Goal: Task Accomplishment & Management: Use online tool/utility

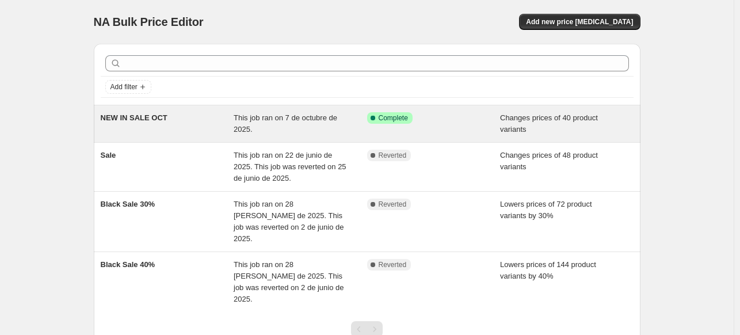
click at [388, 127] on div "Success Complete Complete" at bounding box center [433, 123] width 133 height 23
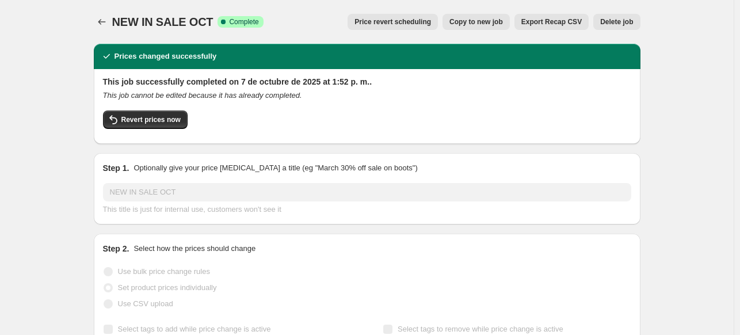
click at [100, 18] on icon "Price change jobs" at bounding box center [102, 22] width 12 height 12
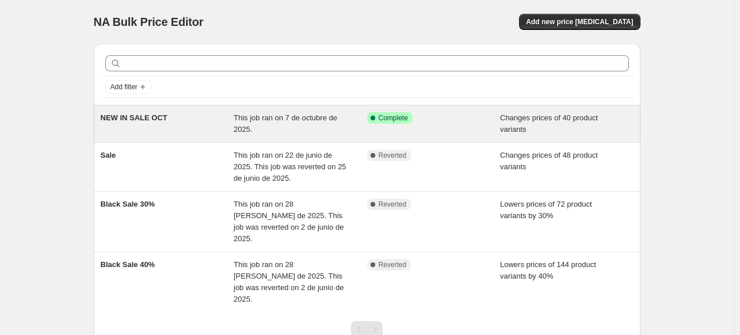
click at [249, 117] on span "This job ran on 7 de octubre de 2025." at bounding box center [286, 123] width 104 height 20
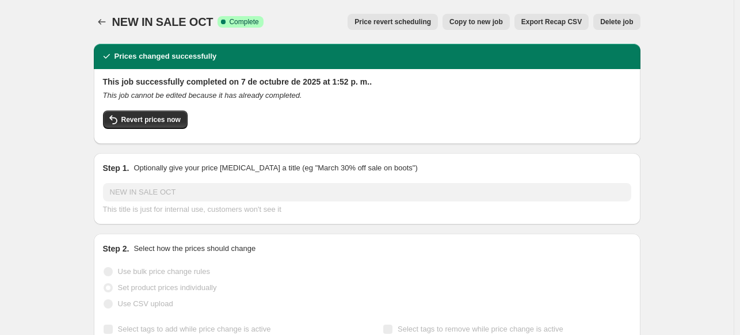
click at [490, 25] on span "Copy to new job" at bounding box center [476, 21] width 54 height 9
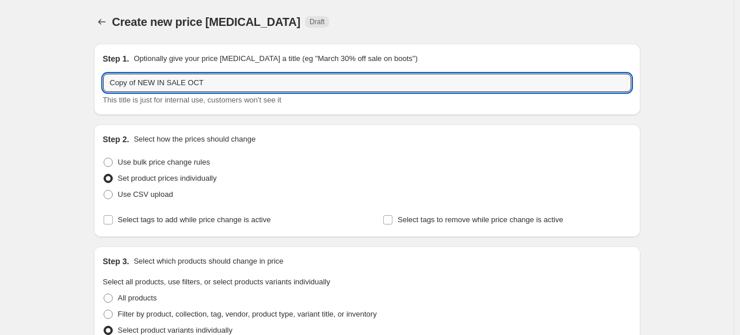
drag, startPoint x: 141, startPoint y: 82, endPoint x: 92, endPoint y: 83, distance: 48.9
click at [140, 81] on input "NEW IN SALE OCT" at bounding box center [367, 83] width 528 height 18
click at [329, 80] on input "NEW SALE OCT" at bounding box center [367, 83] width 528 height 18
type input "NEW SALE OCT"
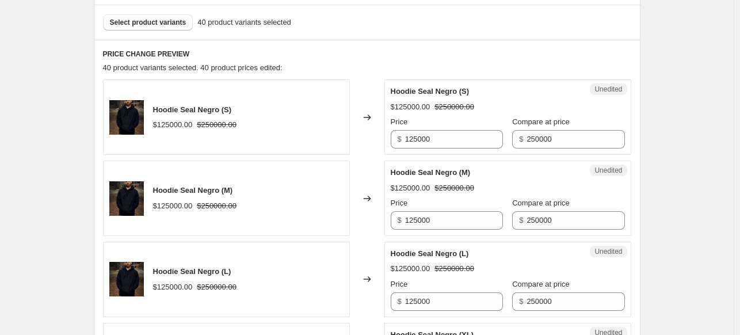
scroll to position [288, 0]
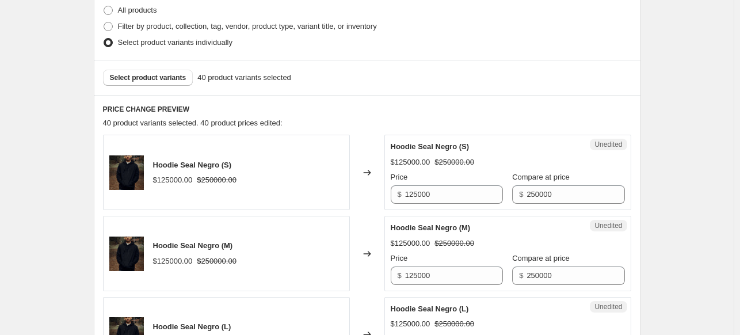
click at [147, 112] on h6 "PRICE CHANGE PREVIEW" at bounding box center [367, 109] width 528 height 9
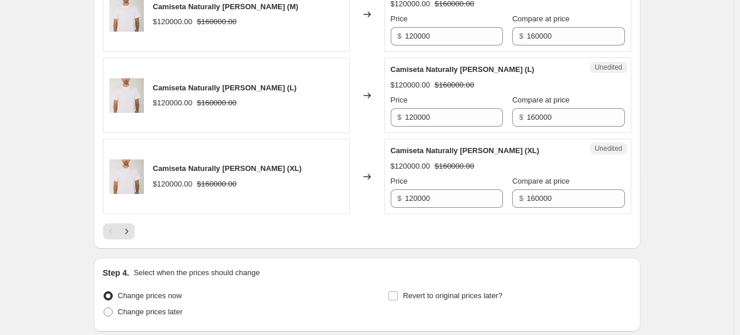
scroll to position [1909, 0]
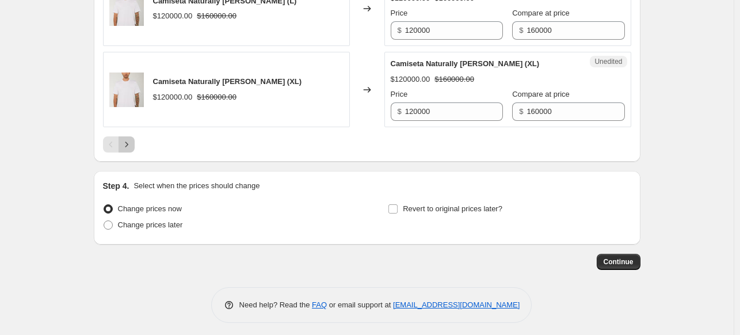
click at [131, 139] on icon "Next" at bounding box center [127, 145] width 12 height 12
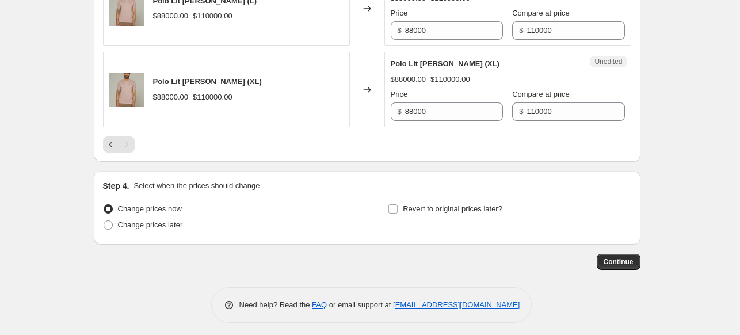
click at [423, 204] on span "Revert to original prices later?" at bounding box center [453, 208] width 100 height 9
click at [398, 204] on input "Revert to original prices later?" at bounding box center [392, 208] width 9 height 9
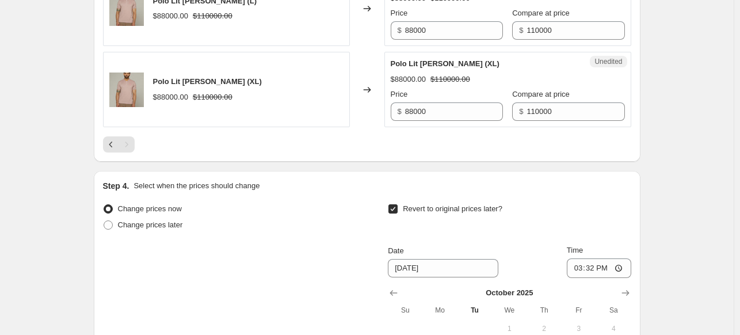
click at [423, 204] on span "Revert to original prices later?" at bounding box center [453, 208] width 100 height 9
click at [398, 204] on input "Revert to original prices later?" at bounding box center [392, 208] width 9 height 9
checkbox input "false"
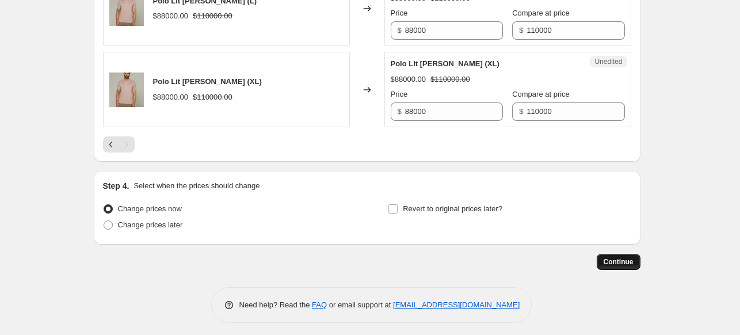
click at [625, 259] on span "Continue" at bounding box center [619, 261] width 30 height 9
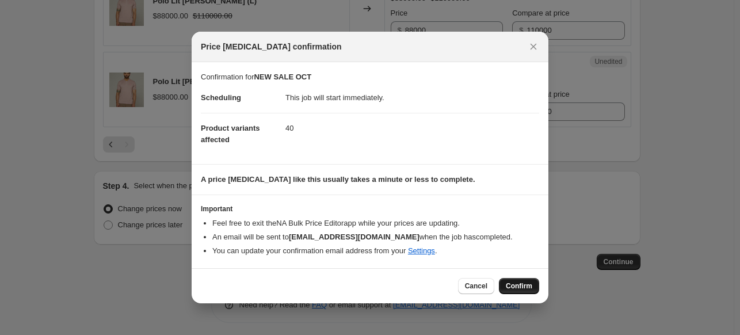
click at [511, 283] on span "Confirm" at bounding box center [519, 285] width 26 height 9
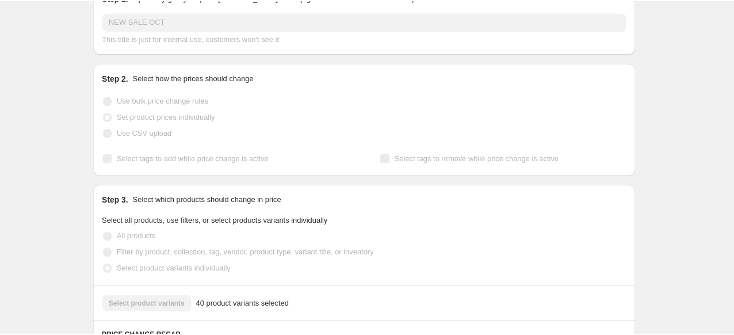
scroll to position [173, 0]
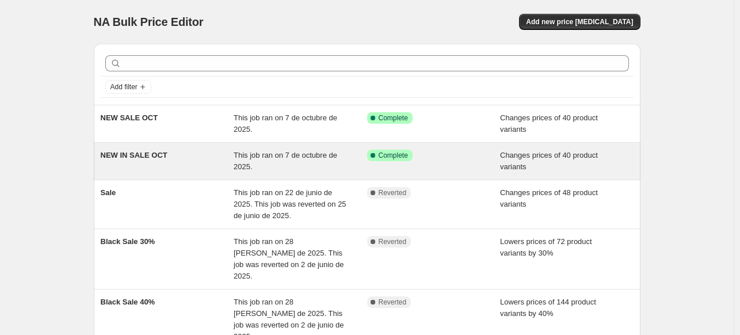
click at [215, 165] on div "NEW IN SALE OCT" at bounding box center [167, 161] width 133 height 23
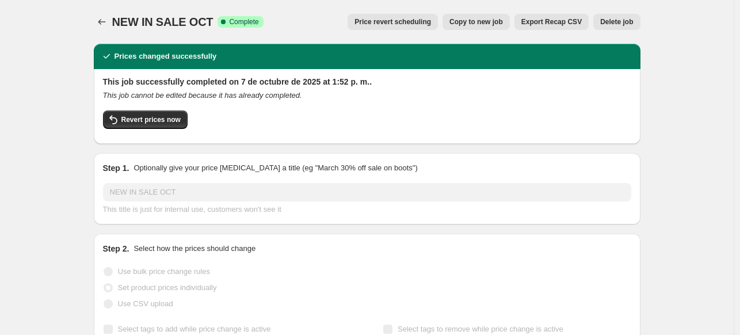
click at [621, 21] on span "Delete job" at bounding box center [616, 21] width 33 height 9
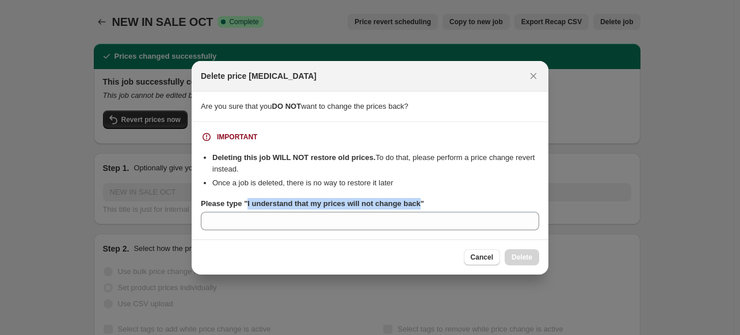
drag, startPoint x: 244, startPoint y: 205, endPoint x: 417, endPoint y: 200, distance: 172.7
click at [417, 200] on b "Please type "I understand that my prices will not change back"" at bounding box center [312, 203] width 223 height 9
copy b "I understand that my prices will not change back"
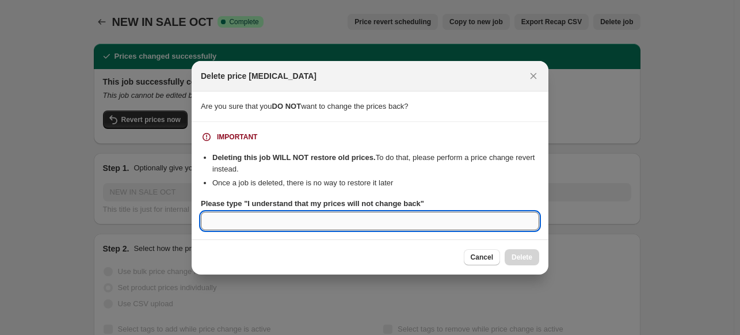
click at [361, 219] on input "Please type "I understand that my prices will not change back"" at bounding box center [370, 221] width 338 height 18
paste input "I understand that my prices will not change back"
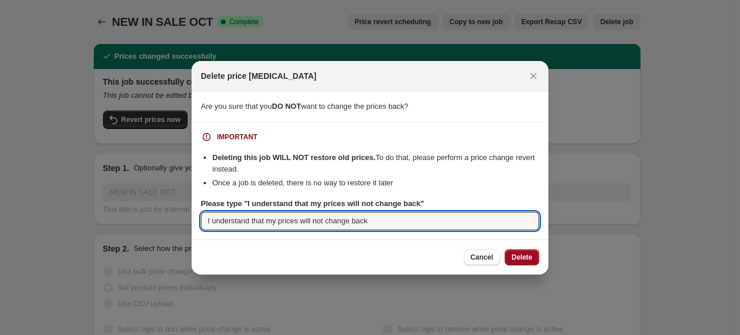
type input "I understand that my prices will not change back"
click at [530, 256] on span "Delete" at bounding box center [521, 257] width 21 height 9
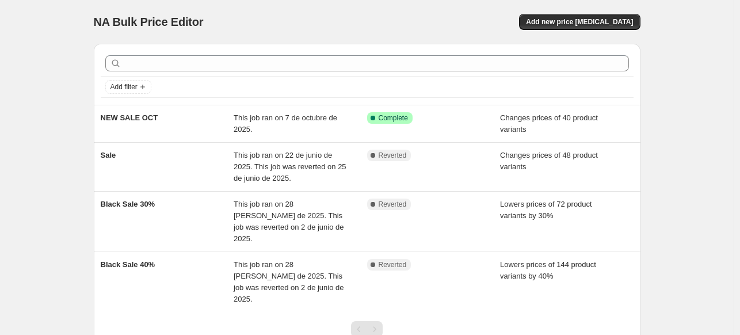
click at [666, 83] on div "NA Bulk Price Editor. This page is ready NA Bulk Price Editor Add new price cha…" at bounding box center [367, 213] width 734 height 426
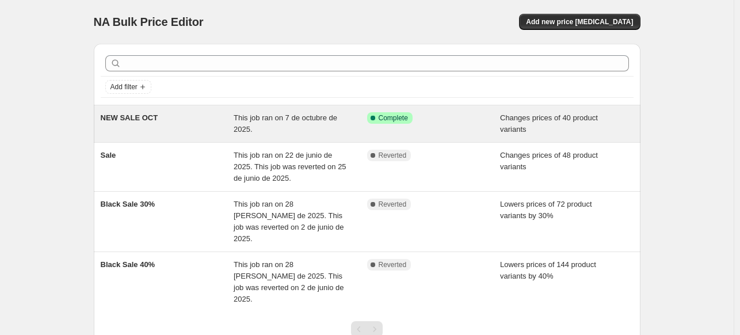
click at [261, 133] on div "This job ran on 7 de octubre de 2025." at bounding box center [300, 123] width 133 height 23
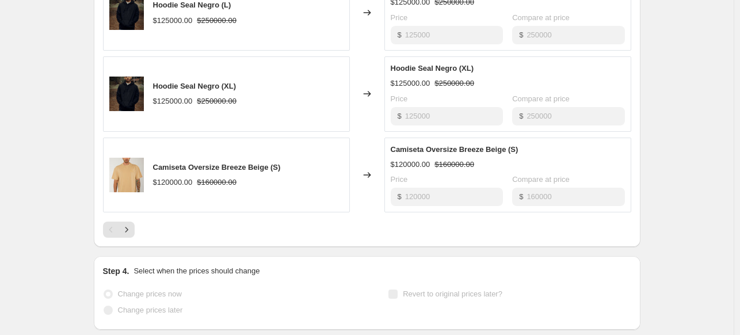
scroll to position [782, 0]
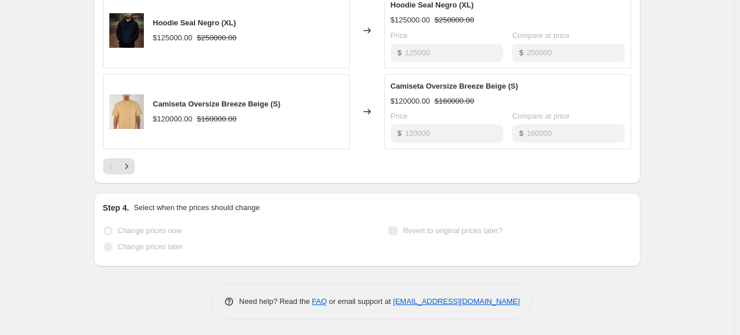
click at [232, 297] on icon at bounding box center [229, 301] width 8 height 8
click at [464, 302] on link "[EMAIL_ADDRESS][DOMAIN_NAME]" at bounding box center [456, 301] width 127 height 9
drag, startPoint x: 395, startPoint y: 301, endPoint x: 520, endPoint y: 302, distance: 125.4
click at [520, 302] on p "Need help? Read the FAQ or email support at support+a58055@northern-apps.com" at bounding box center [379, 302] width 281 height 12
copy link "[EMAIL_ADDRESS][DOMAIN_NAME]"
